Goal: Information Seeking & Learning: Learn about a topic

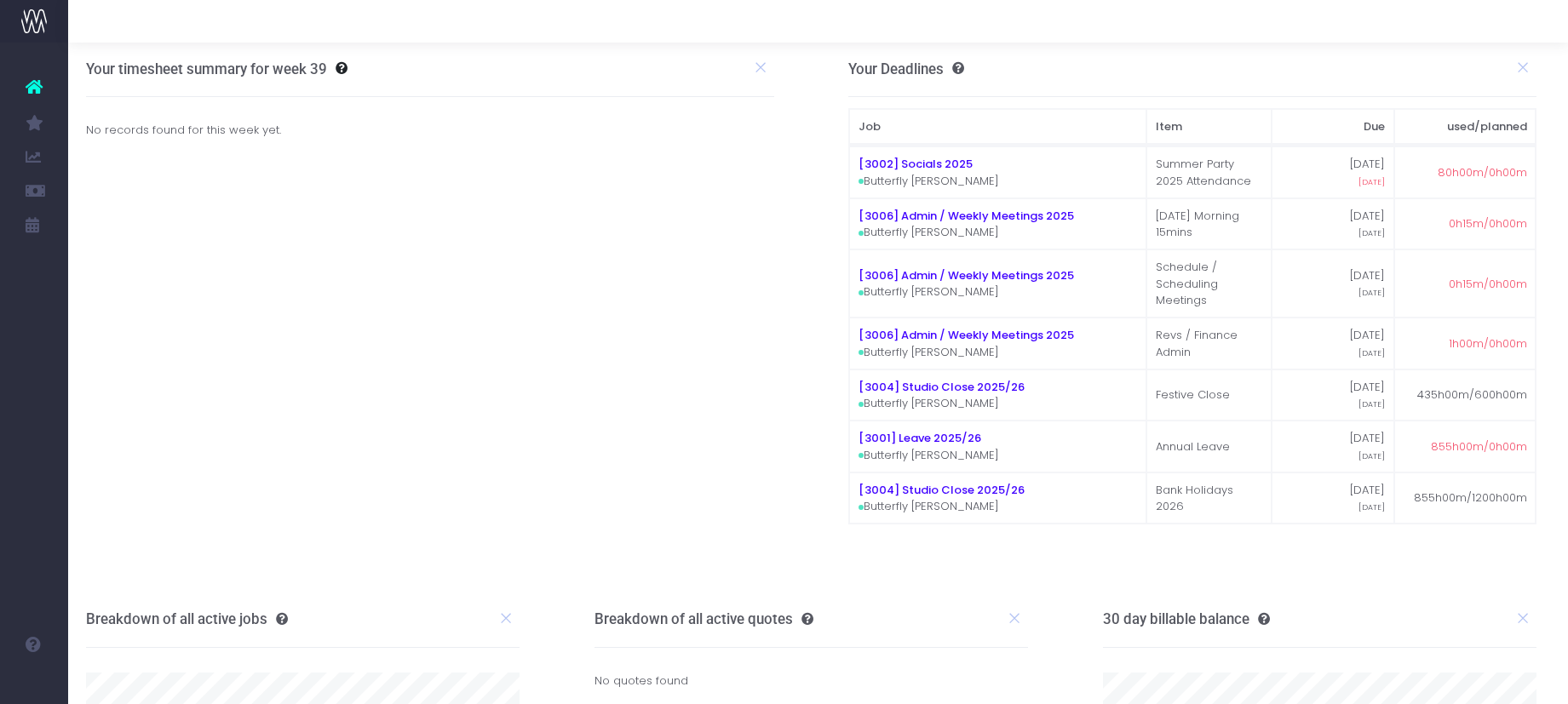
scroll to position [2, 5]
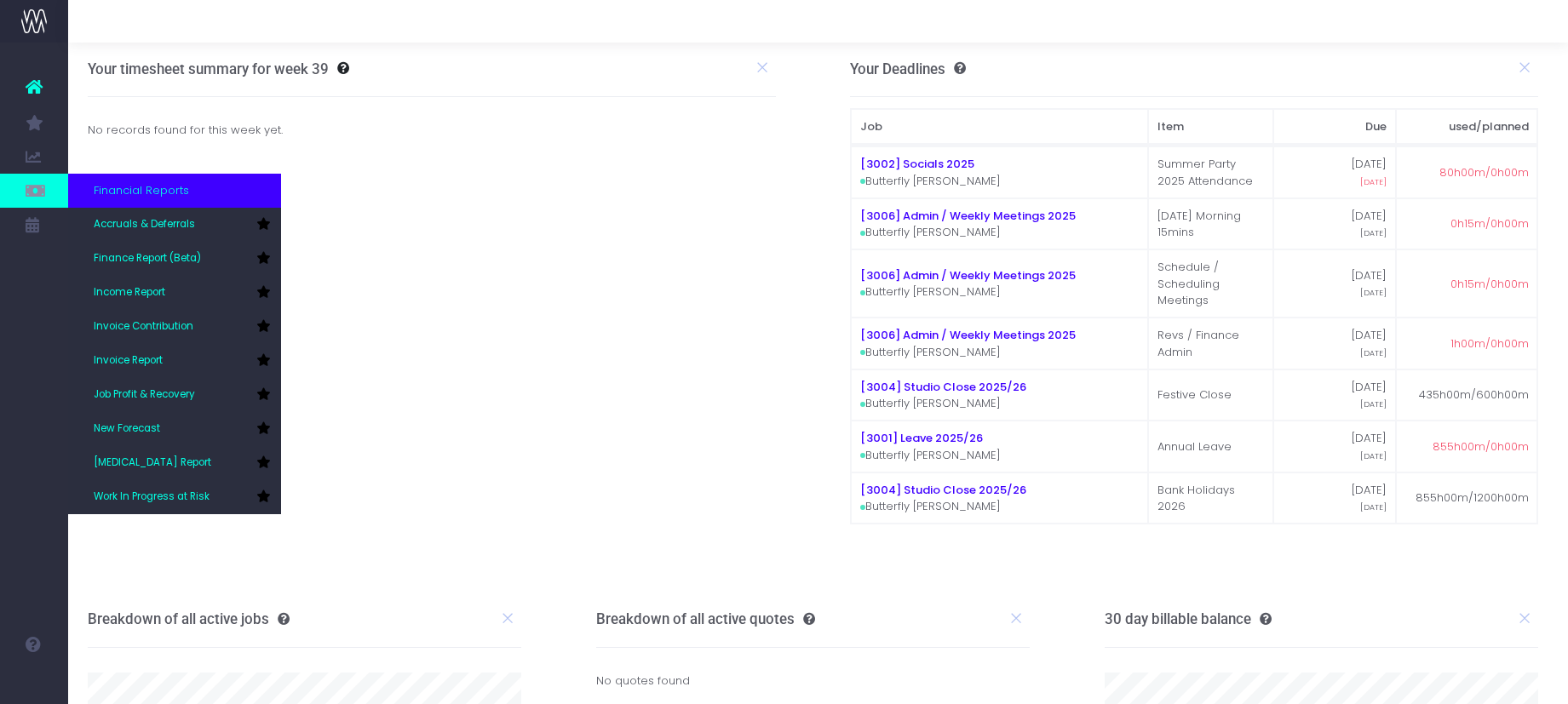
click at [135, 195] on span "Financial Reports" at bounding box center [141, 191] width 95 height 17
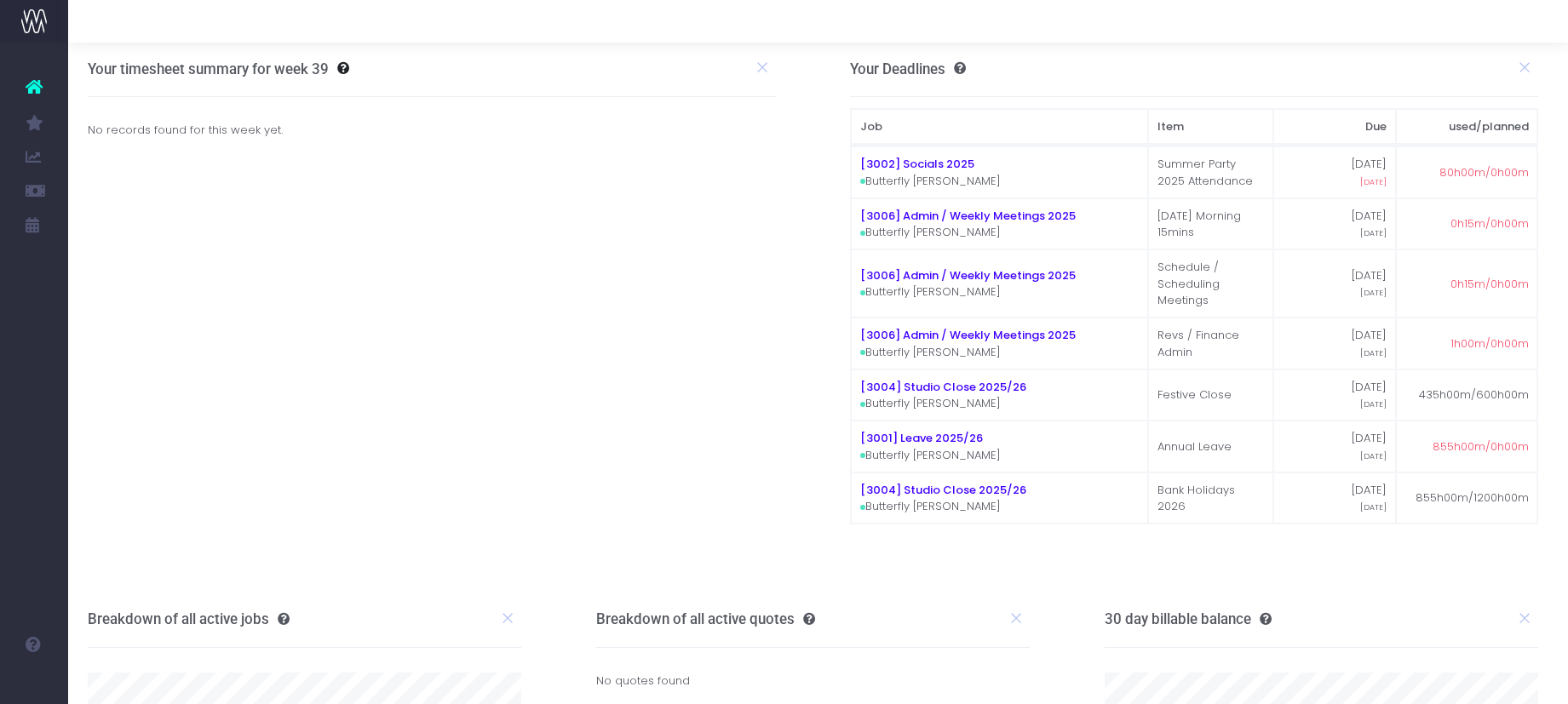
click at [134, 261] on span "Finance Report (Beta)" at bounding box center [113, 258] width 40 height 45
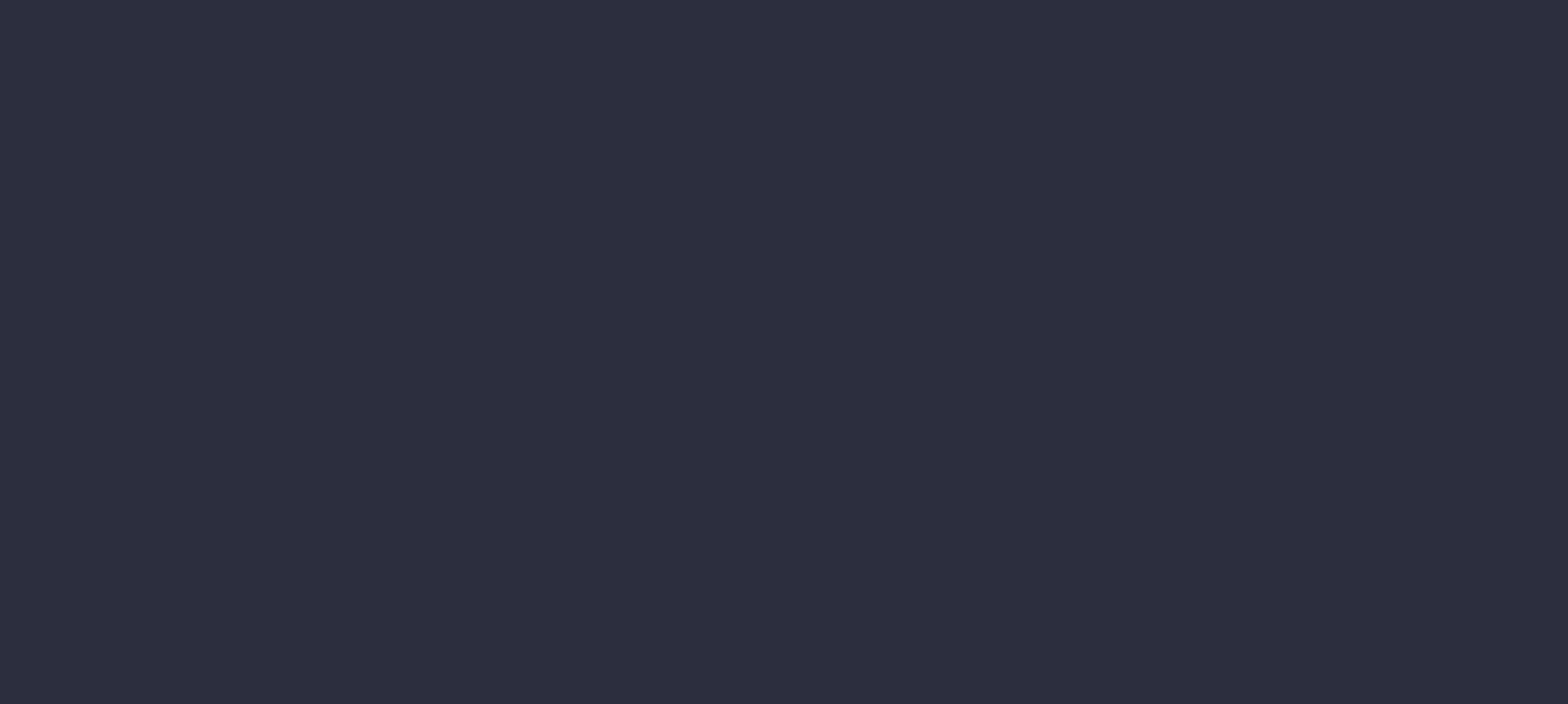
select select "finances"
select select "job"
select select "billing"
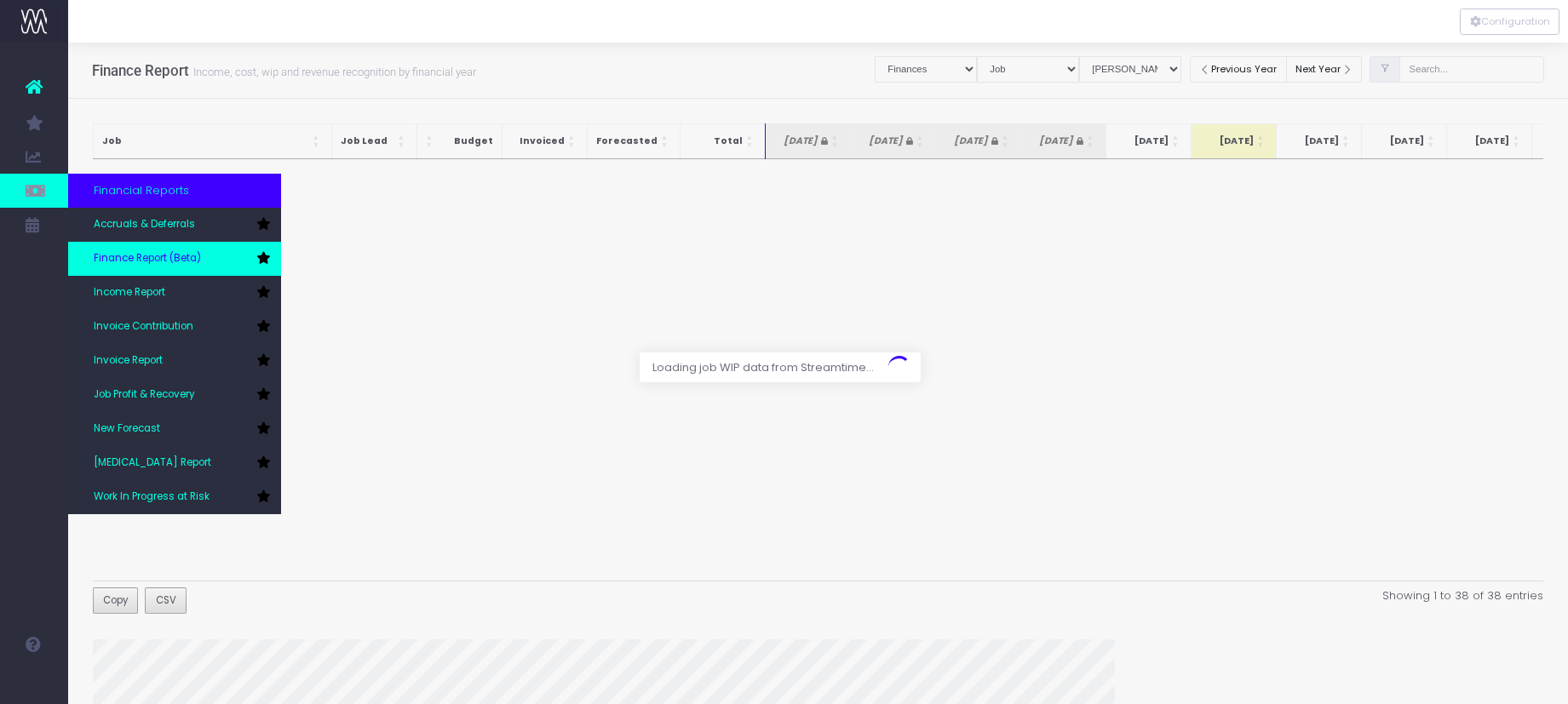
click at [263, 257] on icon at bounding box center [263, 258] width 13 height 12
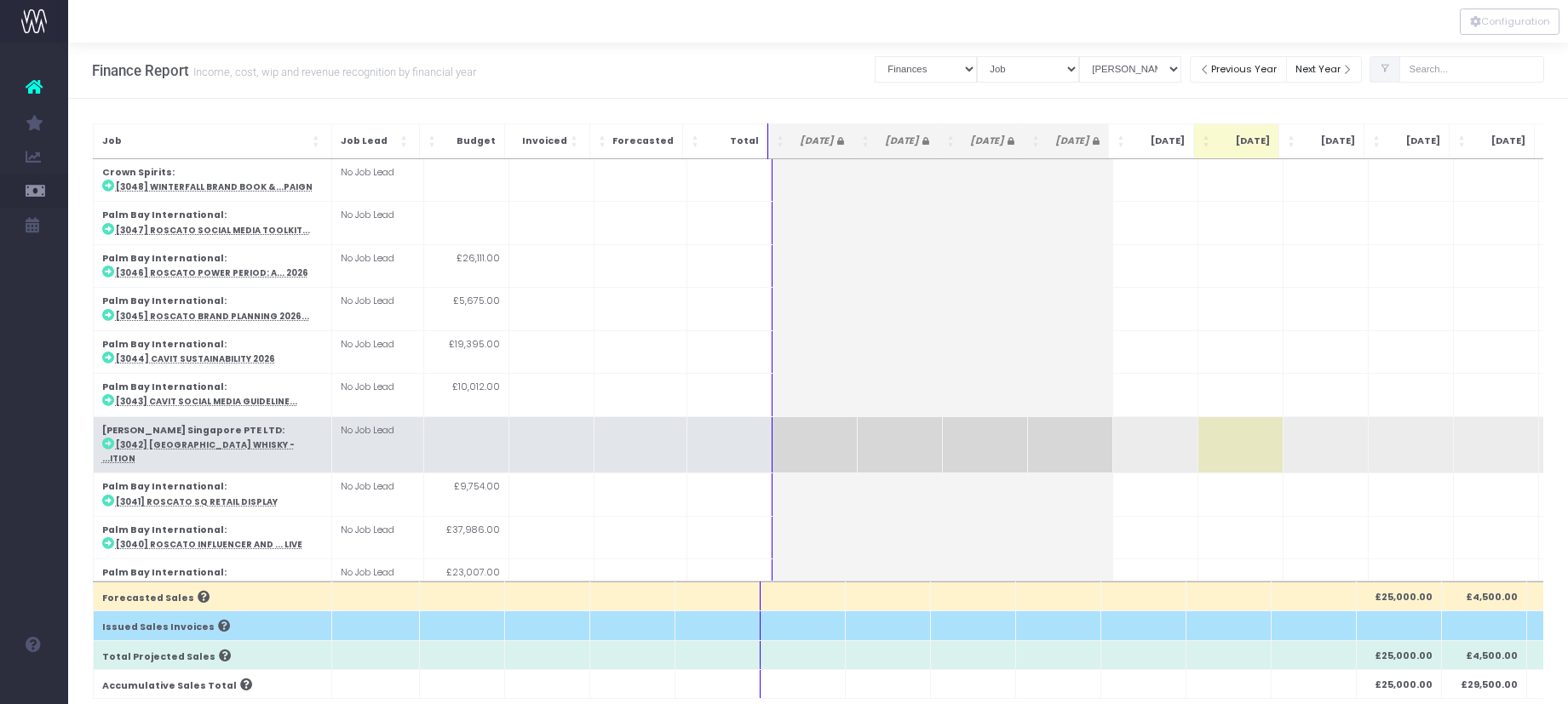
click at [1223, 432] on td at bounding box center [1240, 445] width 86 height 57
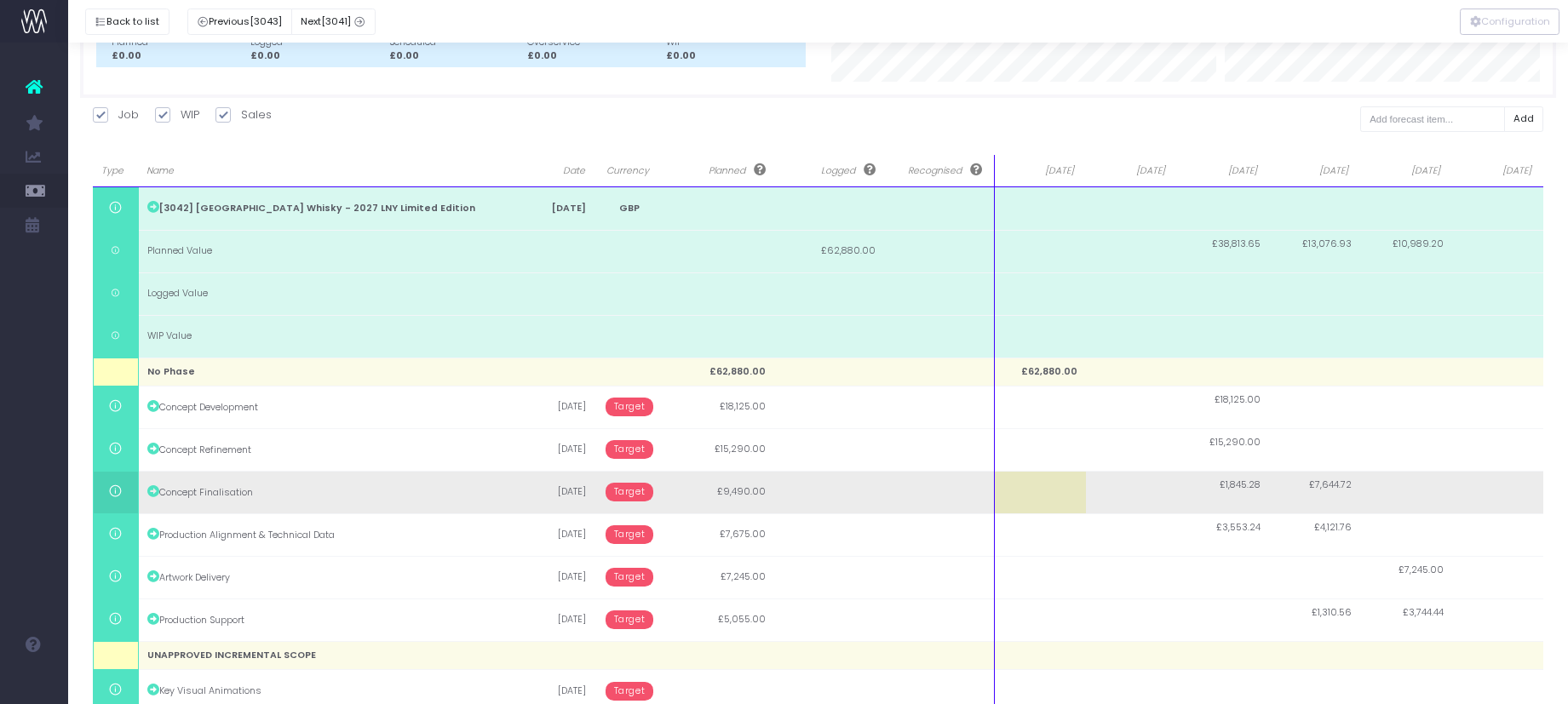
scroll to position [174, 0]
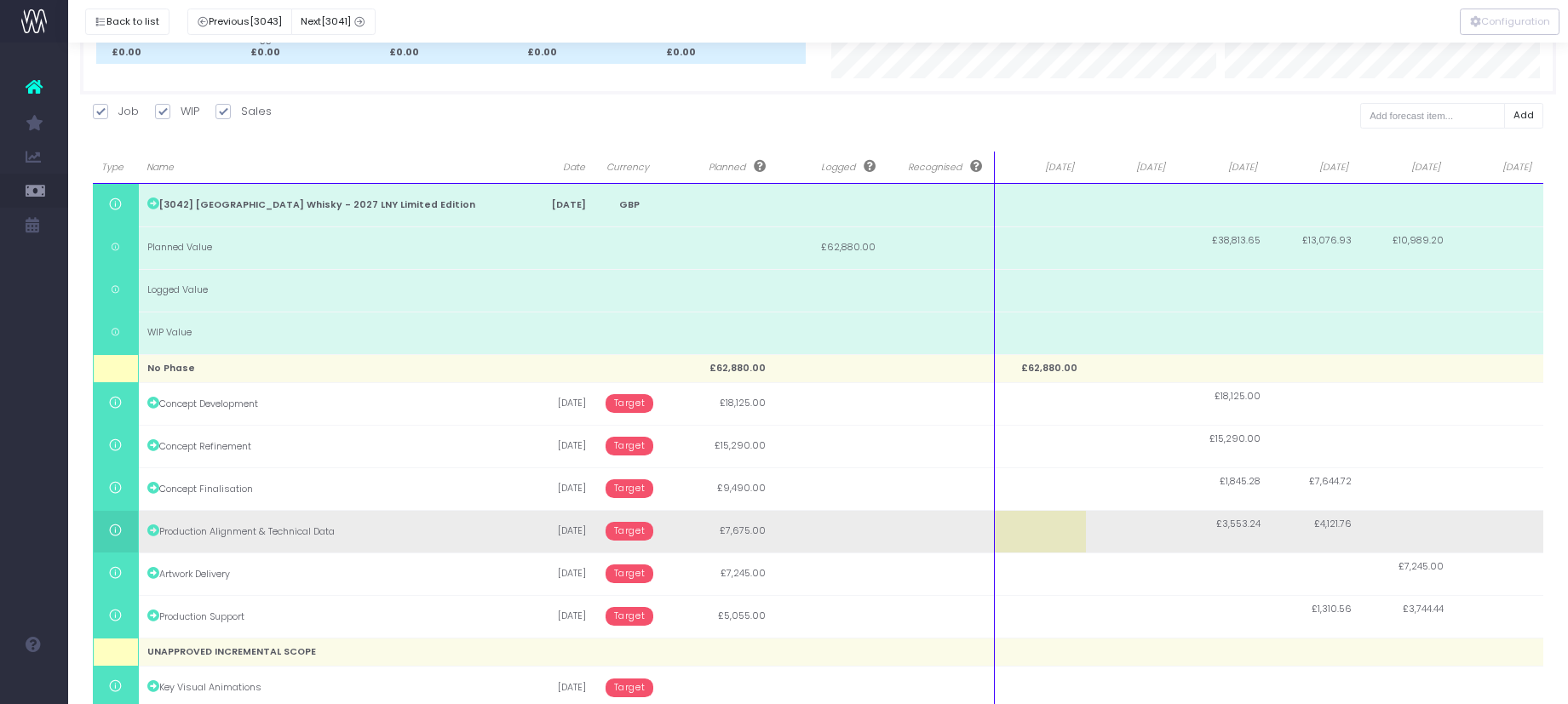
click at [1240, 525] on span "£3,553.24" at bounding box center [1238, 524] width 44 height 13
type input "7675"
click at [1119, 530] on body "Oh my... this is bad. [PERSON_NAME] wasn't able to load this page. Please conta…" at bounding box center [784, 178] width 1568 height 704
click at [1243, 536] on span "£7,675.00" at bounding box center [1237, 538] width 45 height 13
type input "7675"
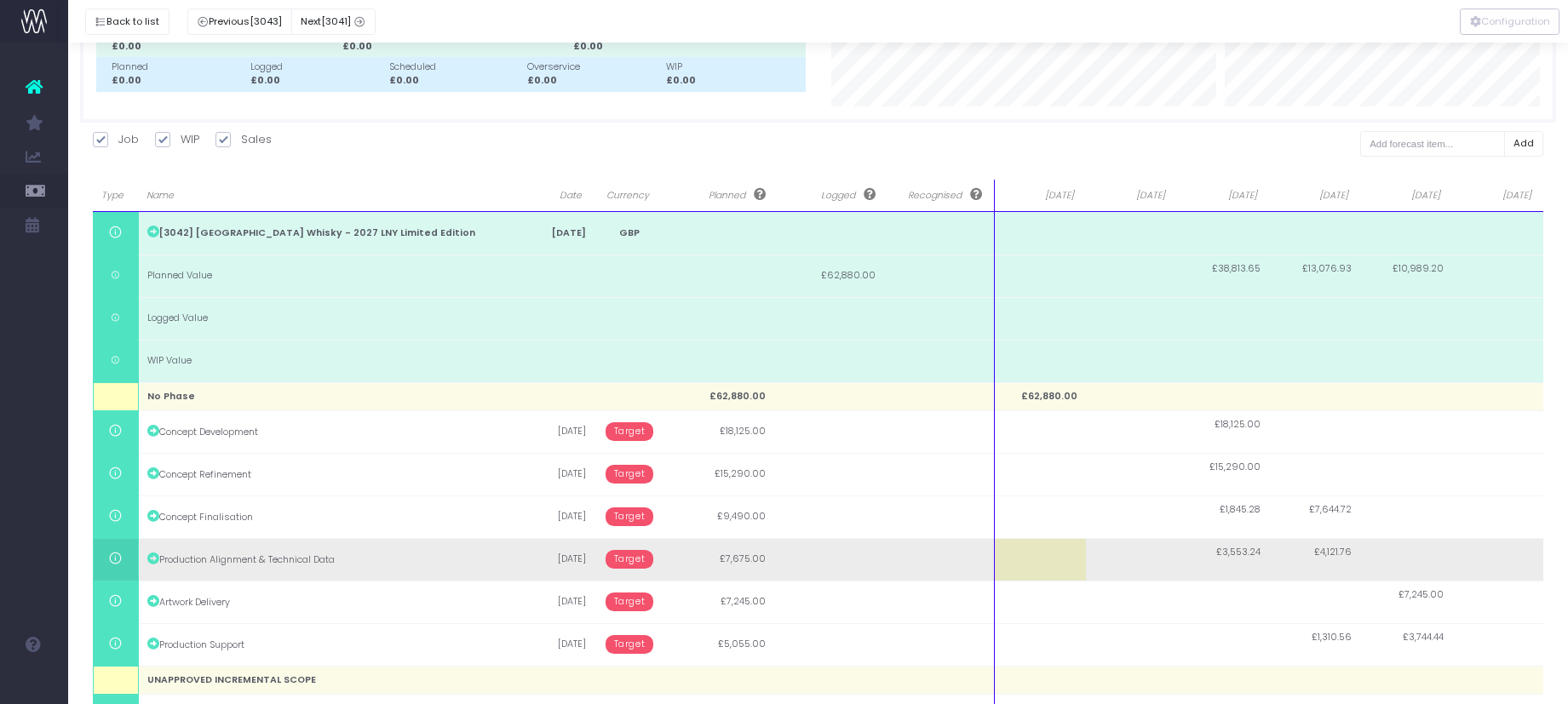
scroll to position [145, 0]
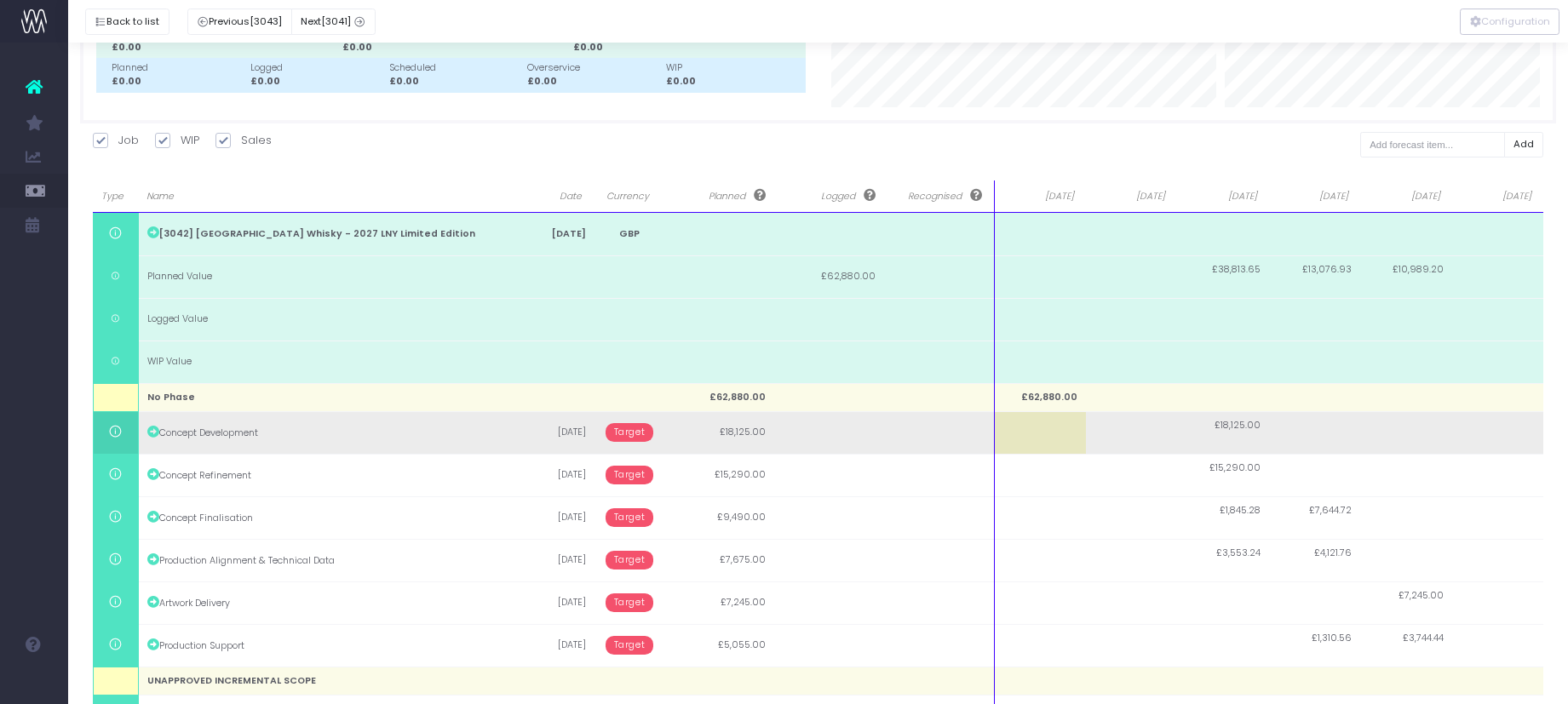
click at [641, 438] on span "Target" at bounding box center [629, 432] width 49 height 19
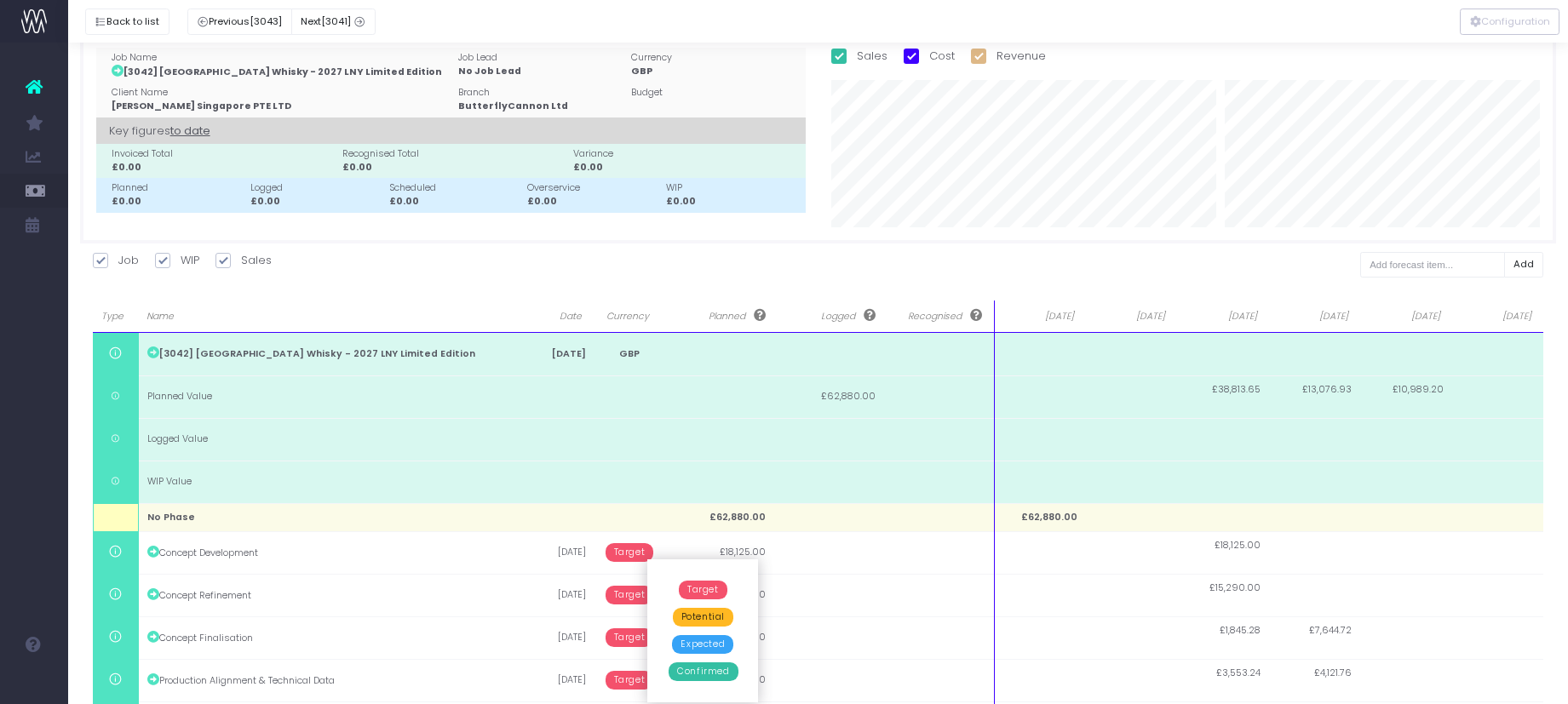
scroll to position [0, 0]
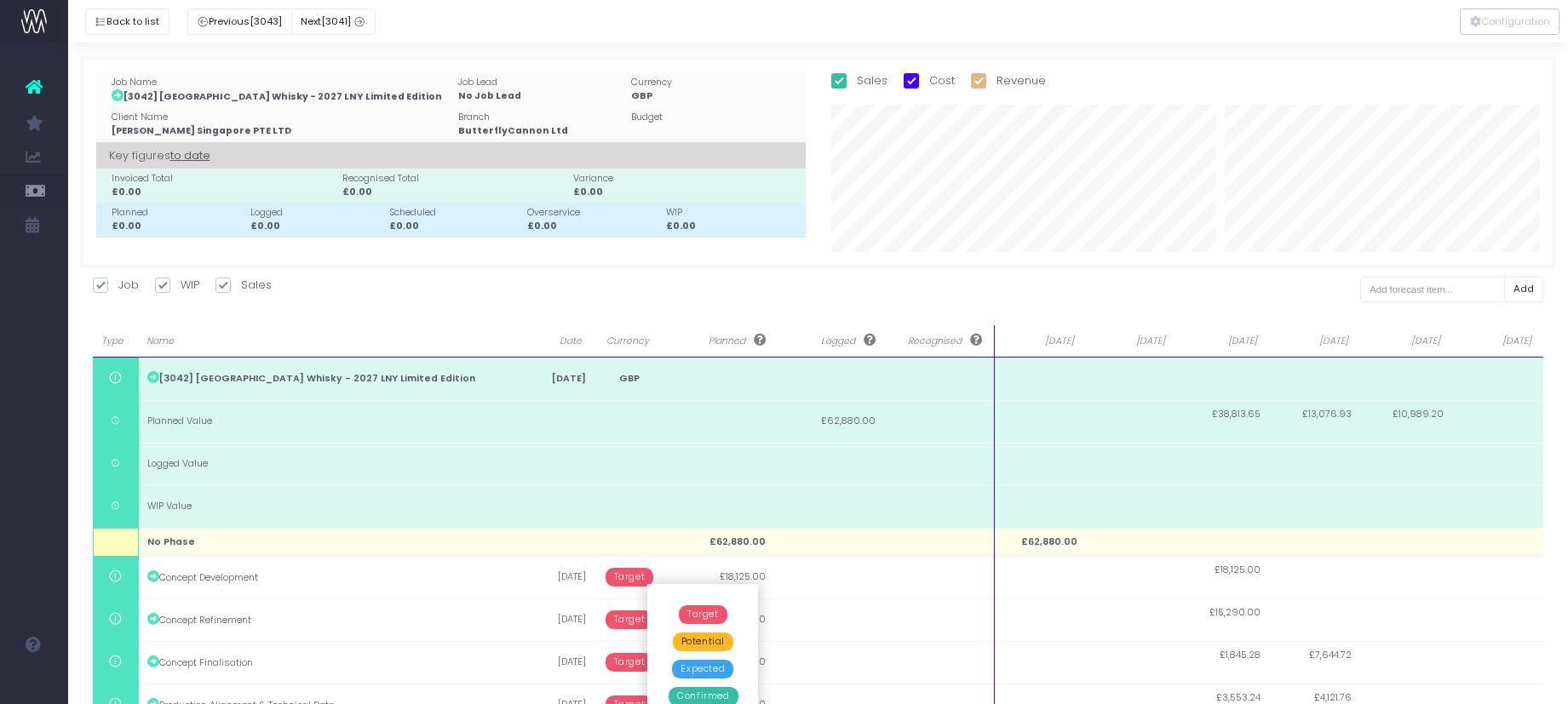
click at [34, 88] on icon at bounding box center [34, 86] width 17 height 22
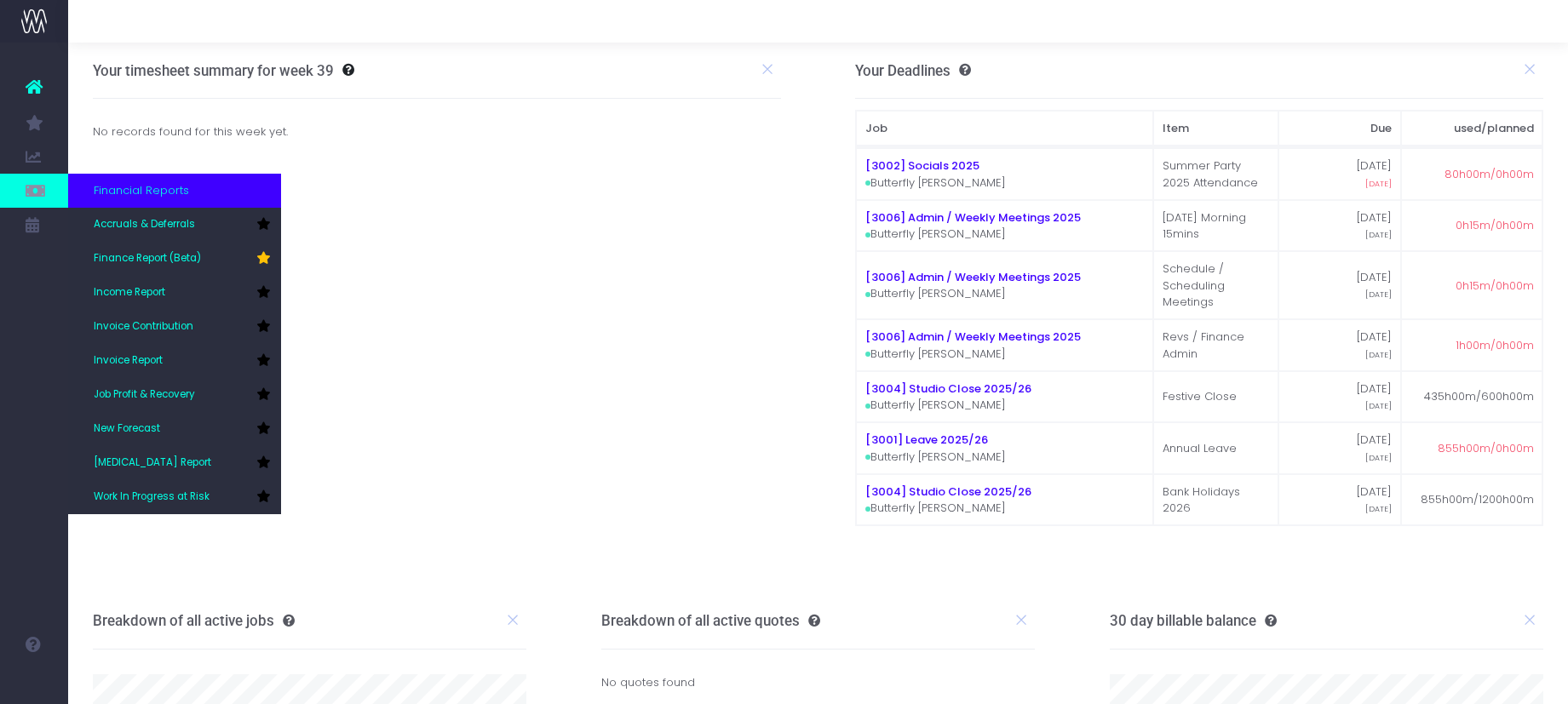
click at [132, 190] on span "Financial Reports" at bounding box center [141, 191] width 95 height 17
click at [159, 192] on span "Financial Reports" at bounding box center [141, 191] width 95 height 17
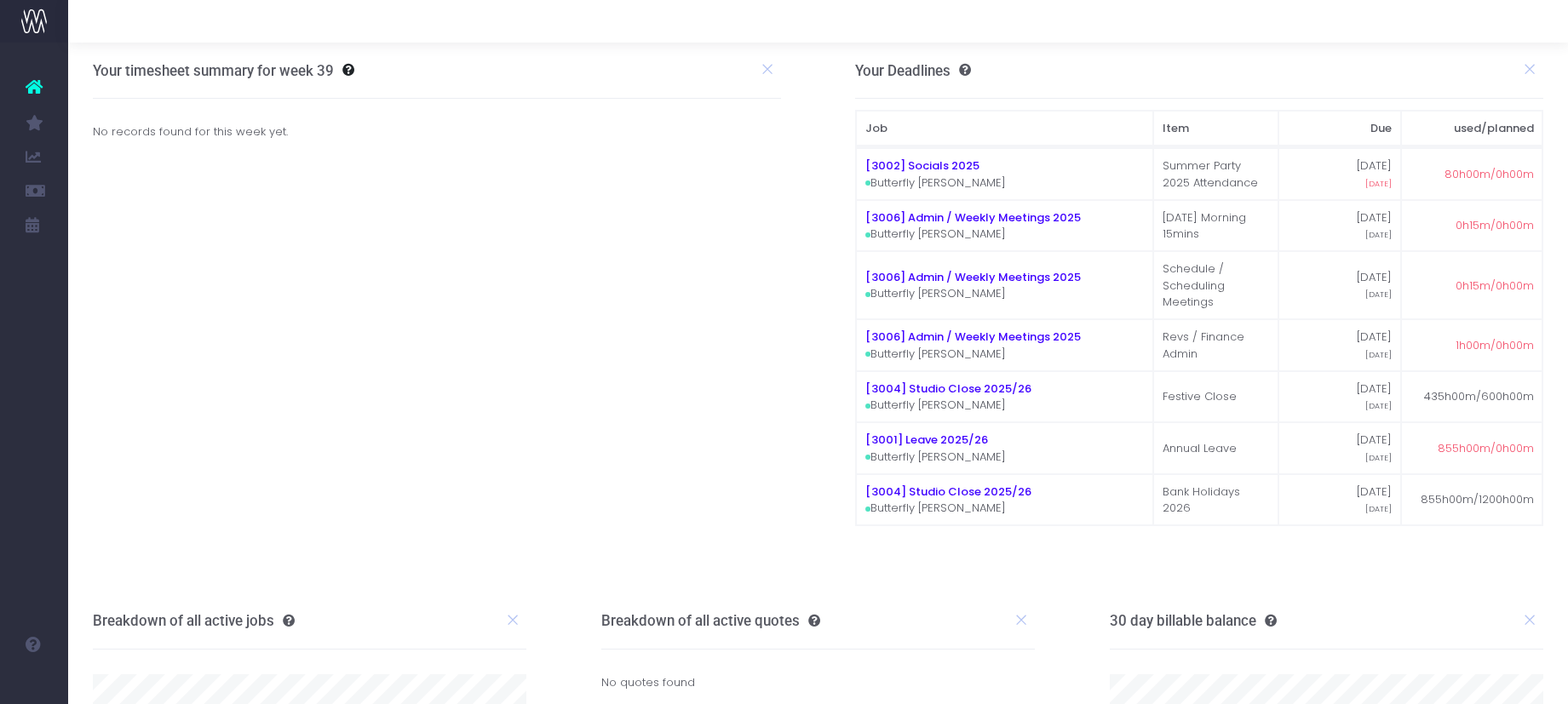
click at [134, 253] on span "Finance Report (Beta)" at bounding box center [113, 258] width 40 height 45
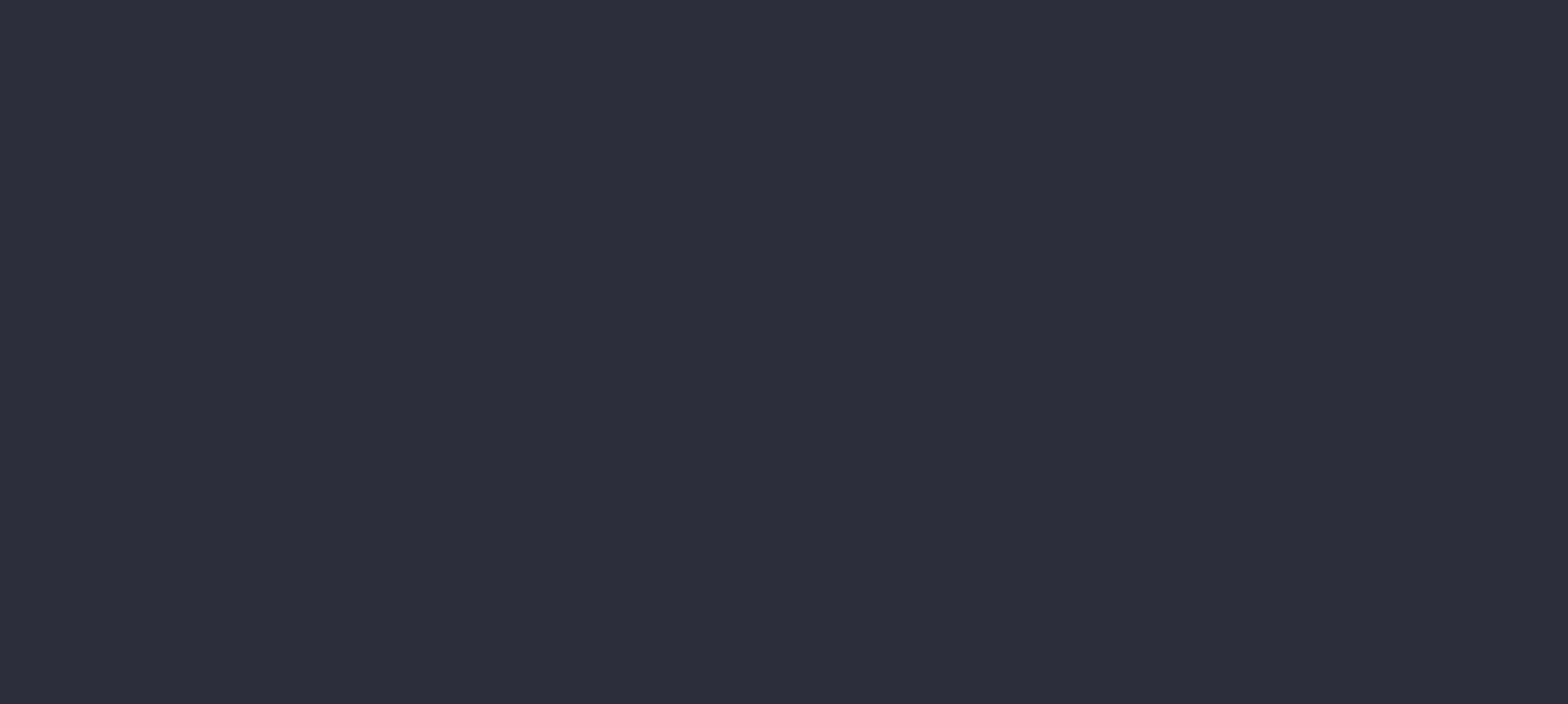
select select "finances"
select select "job"
select select "billing"
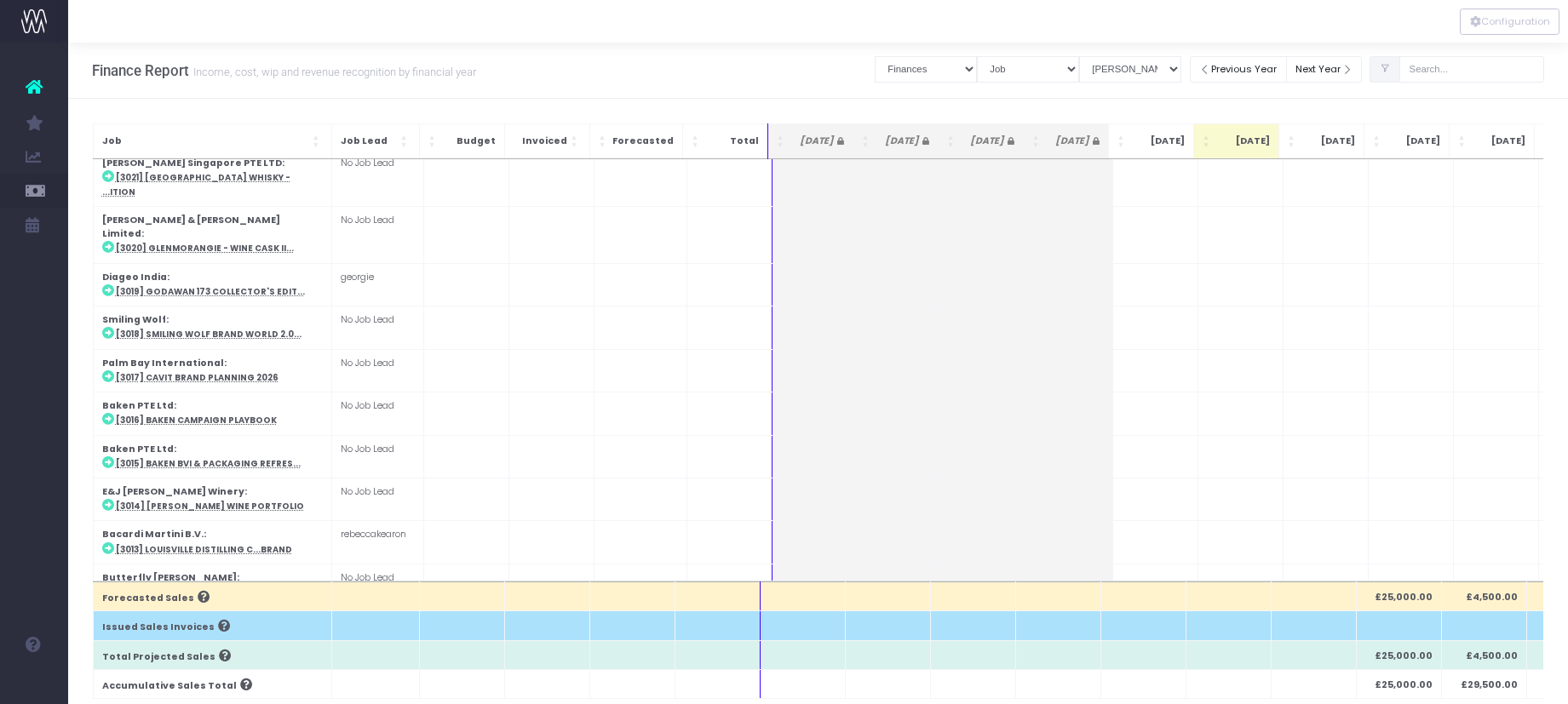
scroll to position [24, 0]
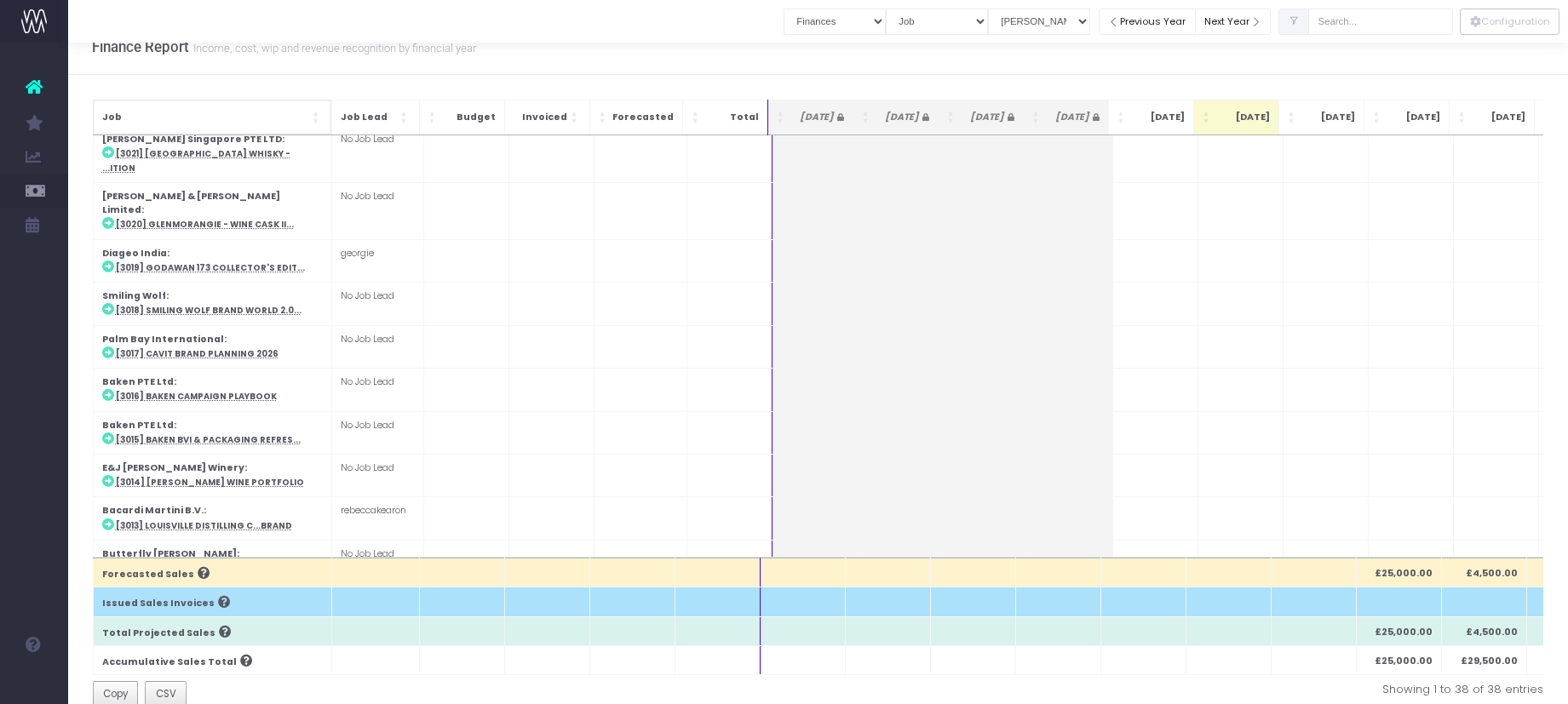
click at [321, 116] on span "Job: Activate to sort" at bounding box center [318, 117] width 11 height 17
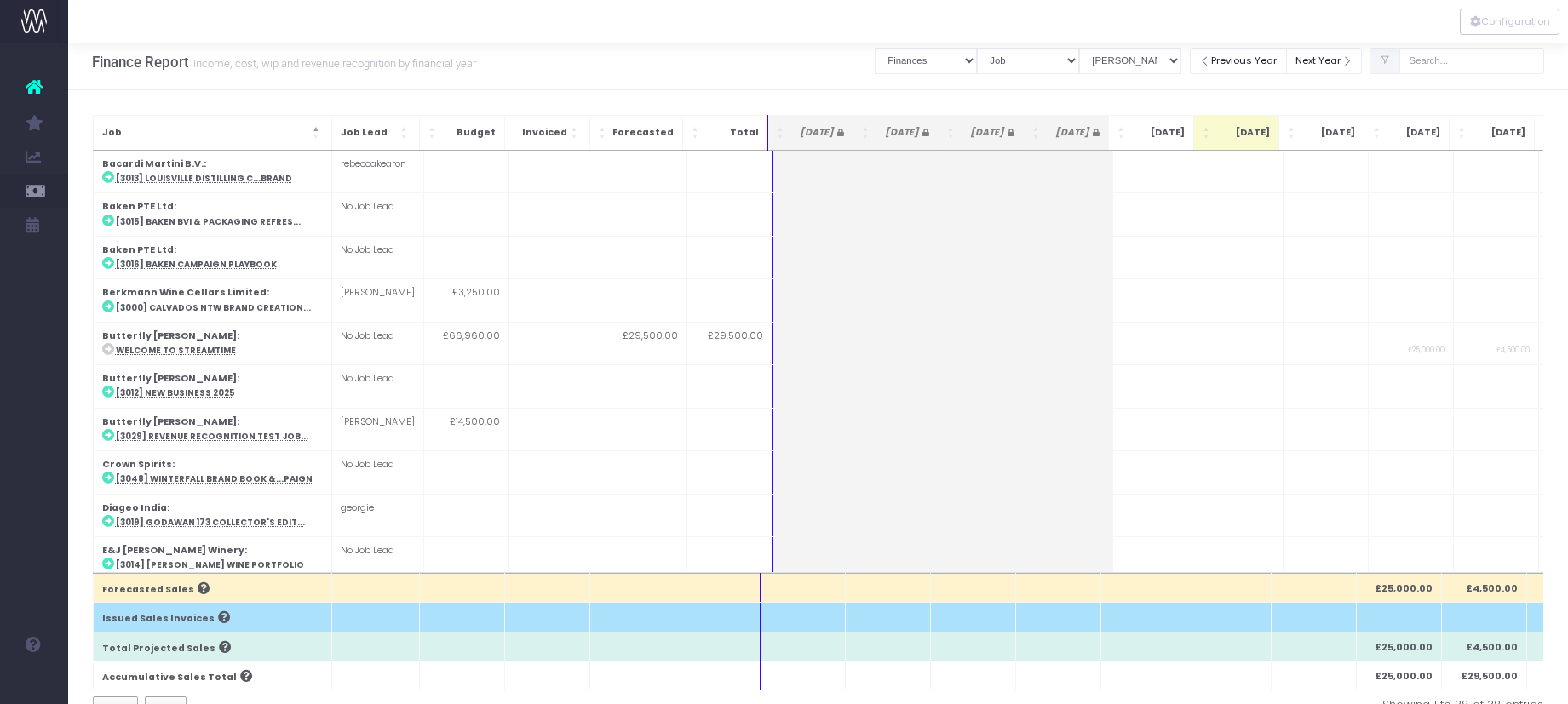
scroll to position [14, 0]
